Goal: Contribute content: Contribute content

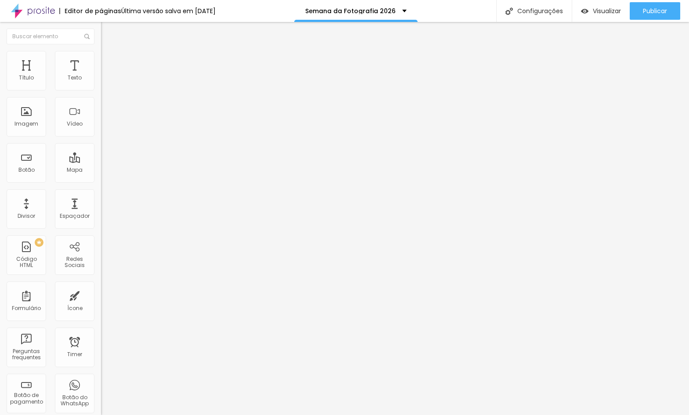
click at [101, 56] on img at bounding box center [105, 55] width 8 height 8
click at [101, 369] on li "Tablet" at bounding box center [151, 371] width 101 height 5
click at [101, 374] on div at bounding box center [151, 374] width 101 height 0
click at [101, 369] on div at bounding box center [151, 369] width 101 height 0
drag, startPoint x: 71, startPoint y: 64, endPoint x: 84, endPoint y: 58, distance: 14.4
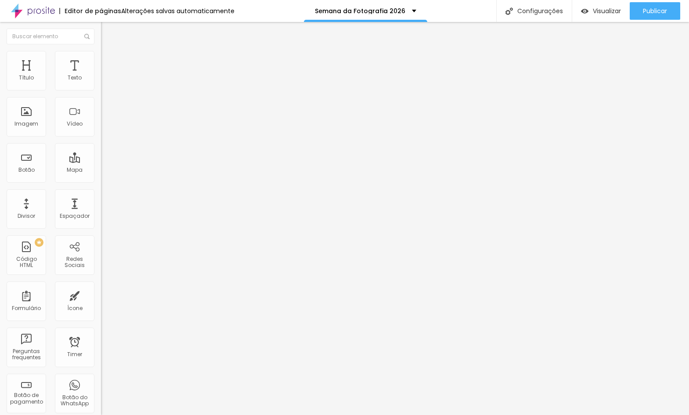
click at [109, 64] on span "Avançado" at bounding box center [123, 65] width 29 height 7
click at [101, 60] on li "Avançado" at bounding box center [151, 64] width 101 height 9
click at [101, 383] on div at bounding box center [151, 383] width 101 height 0
click at [101, 378] on div at bounding box center [151, 378] width 101 height 0
click at [101, 60] on img at bounding box center [105, 64] width 8 height 8
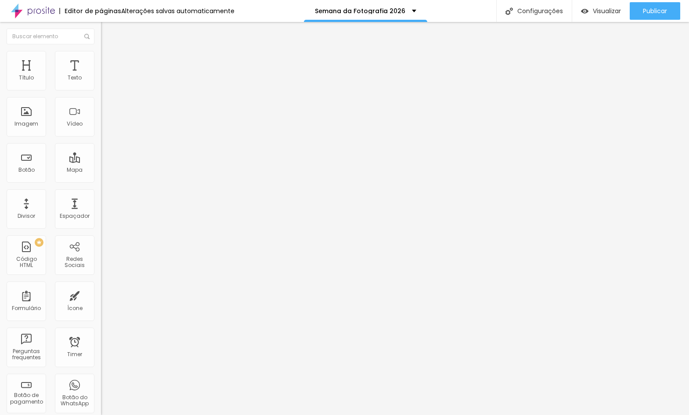
click at [101, 383] on div at bounding box center [151, 383] width 101 height 0
click at [101, 372] on li "Celular" at bounding box center [151, 374] width 101 height 5
click at [101, 378] on div at bounding box center [151, 378] width 101 height 0
click at [653, 14] on span "Publicar" at bounding box center [655, 10] width 24 height 7
click at [101, 60] on img at bounding box center [105, 64] width 8 height 8
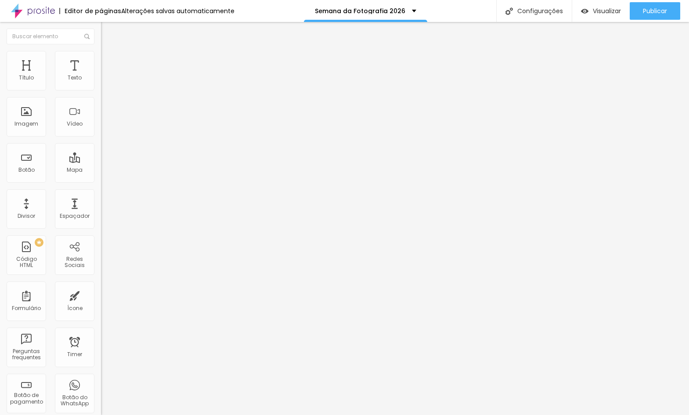
click at [101, 67] on li "Avançado" at bounding box center [151, 64] width 101 height 9
click at [101, 178] on input "10" at bounding box center [120, 182] width 38 height 9
type input "3"
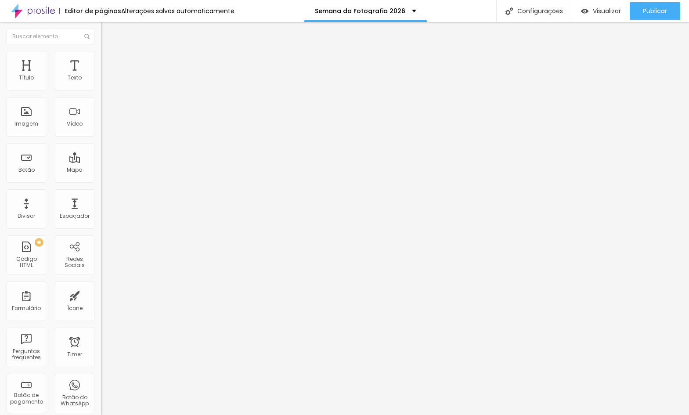
type input "30"
click at [655, 11] on span "Publicar" at bounding box center [655, 10] width 24 height 7
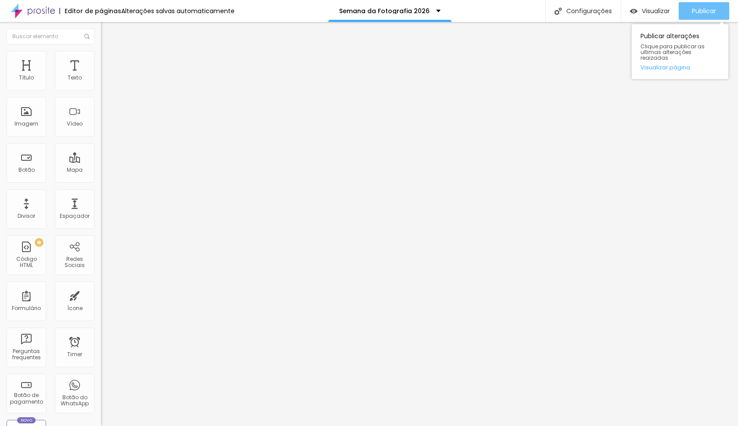
click at [689, 9] on span "Publicar" at bounding box center [704, 10] width 24 height 7
click at [101, 60] on img at bounding box center [105, 64] width 8 height 8
type input "30"
type input "10"
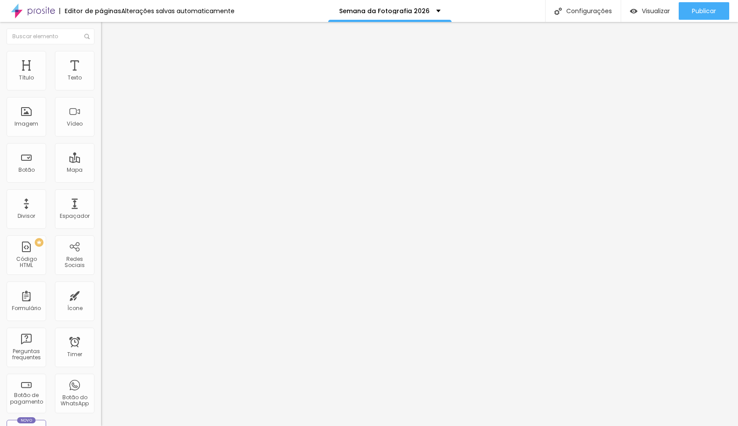
type input "10"
type input "0"
type input "5"
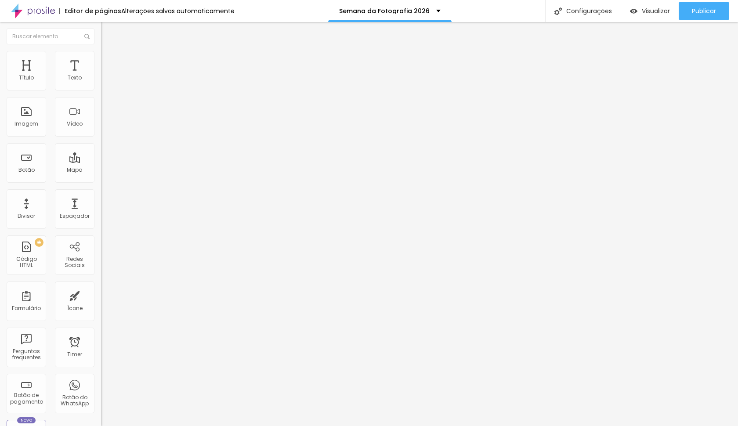
type input "50"
drag, startPoint x: 43, startPoint y: 86, endPoint x: 139, endPoint y: 105, distance: 98.1
click at [139, 105] on div "Título Texto Imagem Vídeo Botão Mapa Divisor Espaçador PREMIUM Código HTML Rede…" at bounding box center [369, 224] width 738 height 404
type input "0"
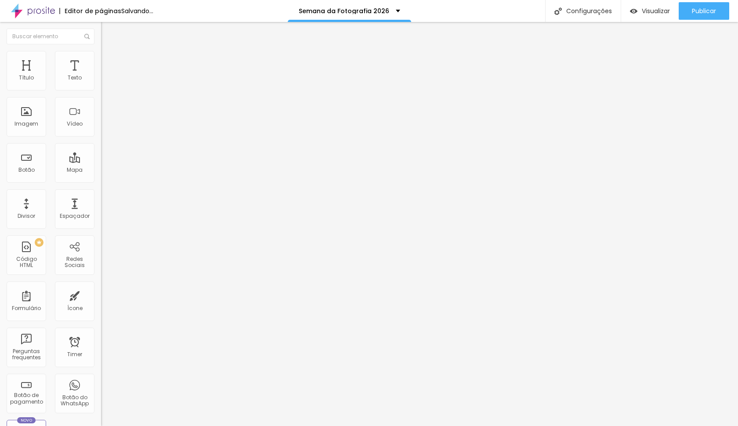
type input "0"
click at [101, 170] on input "range" at bounding box center [129, 173] width 57 height 7
click at [689, 10] on button "Publicar" at bounding box center [703, 11] width 51 height 18
click at [101, 60] on li "Avançado" at bounding box center [151, 64] width 101 height 9
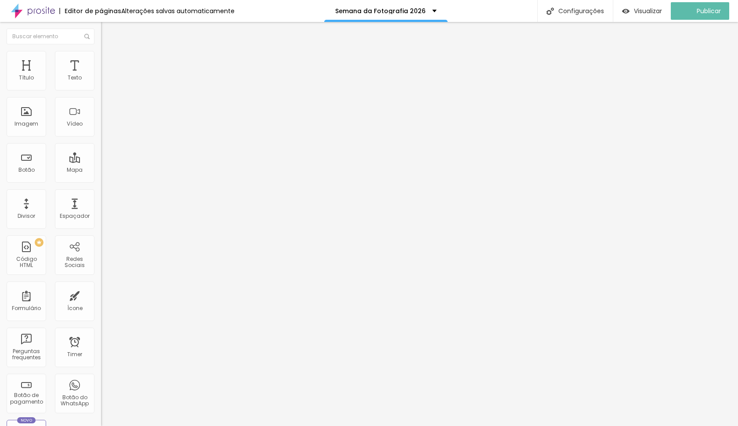
click at [101, 168] on div "20 Espaçamento entre colunas 0 px Espaçamento vertical ID Html Classes Html Vis…" at bounding box center [151, 253] width 101 height 369
